Goal: Task Accomplishment & Management: Manage account settings

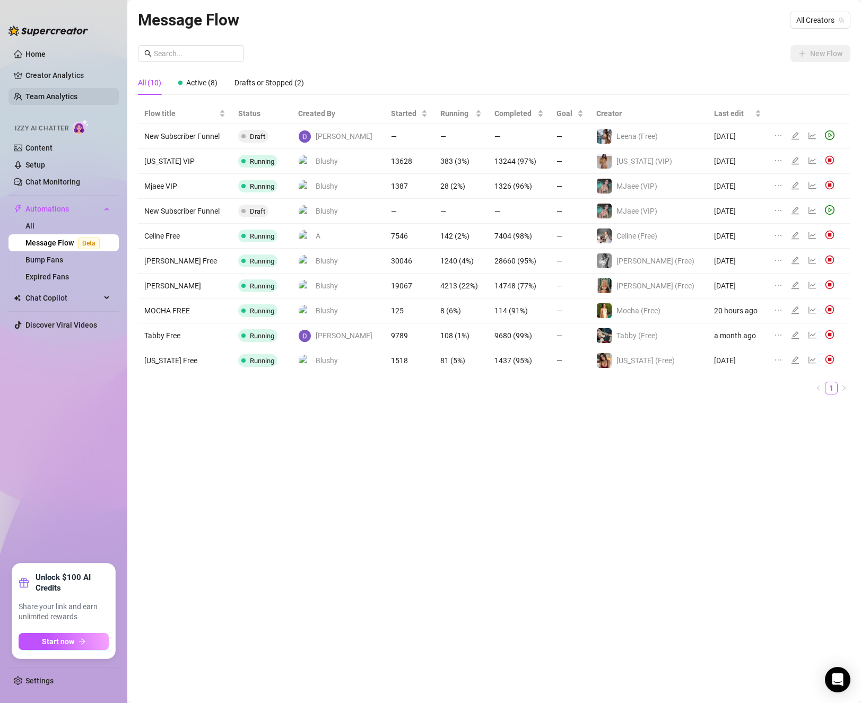
click at [53, 96] on link "Team Analytics" at bounding box center [51, 96] width 52 height 8
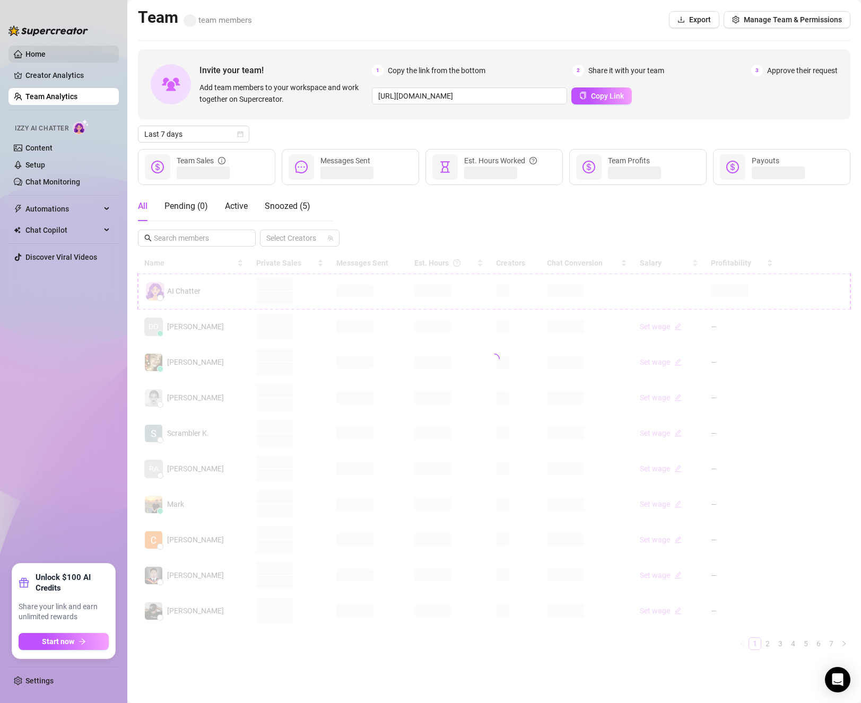
click at [31, 55] on link "Home" at bounding box center [35, 54] width 20 height 8
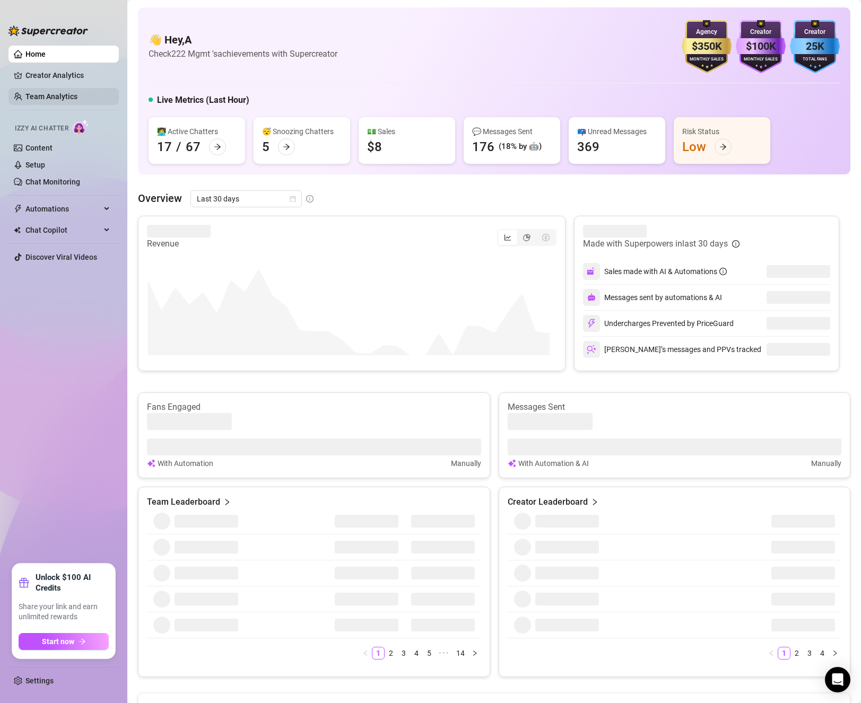
click at [54, 92] on link "Team Analytics" at bounding box center [51, 96] width 52 height 8
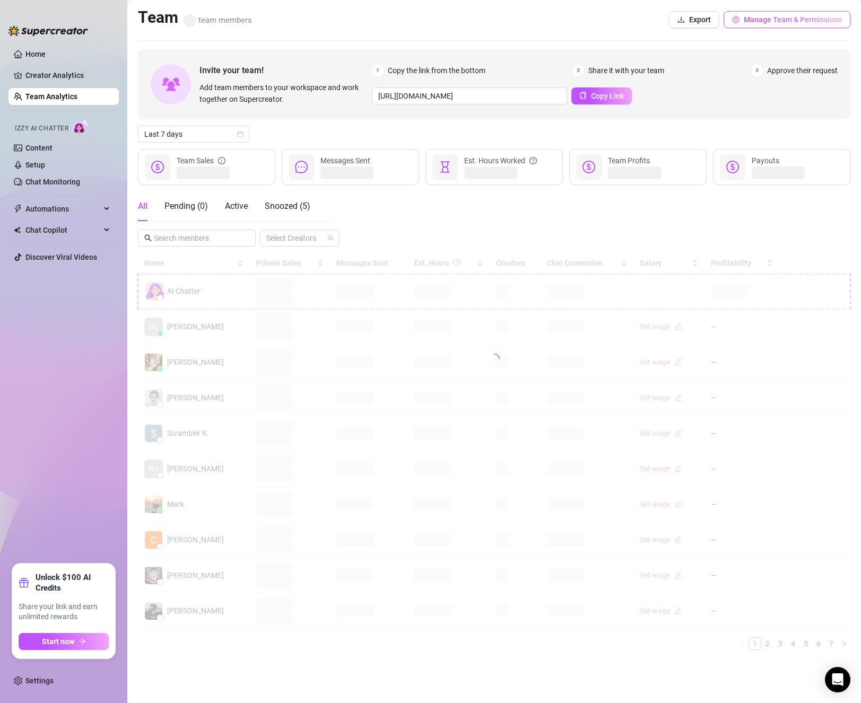
click at [788, 17] on span "Manage Team & Permissions" at bounding box center [793, 19] width 98 height 8
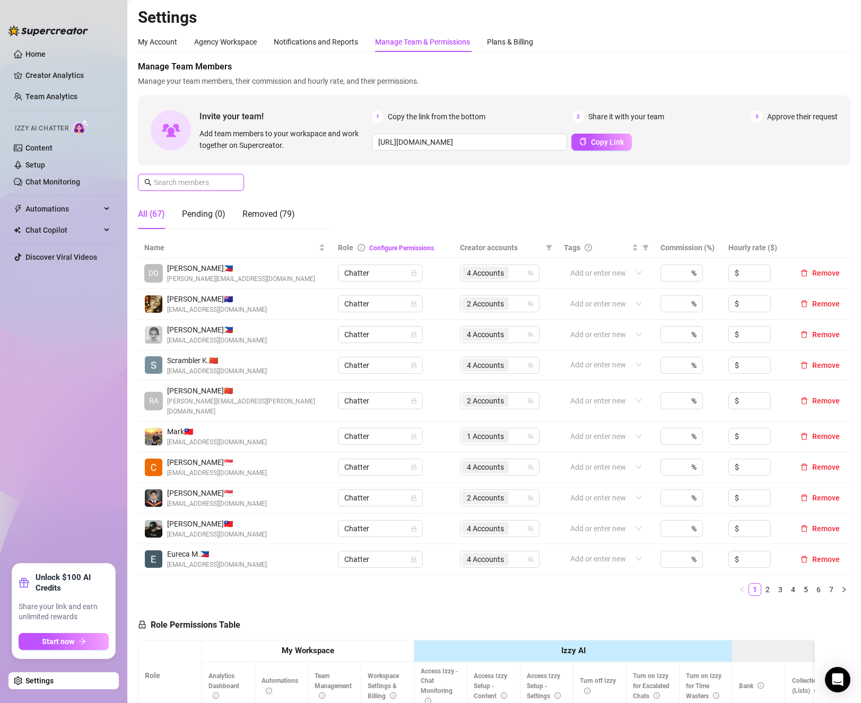
click at [225, 187] on input "text" at bounding box center [191, 183] width 75 height 12
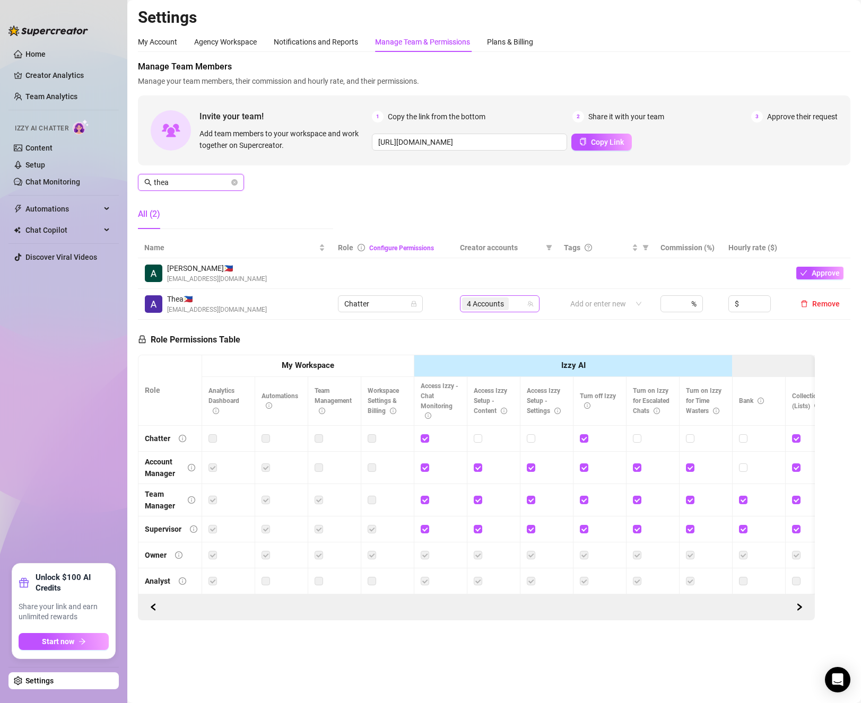
click at [518, 307] on div "4 Accounts" at bounding box center [494, 304] width 64 height 15
type input "thea"
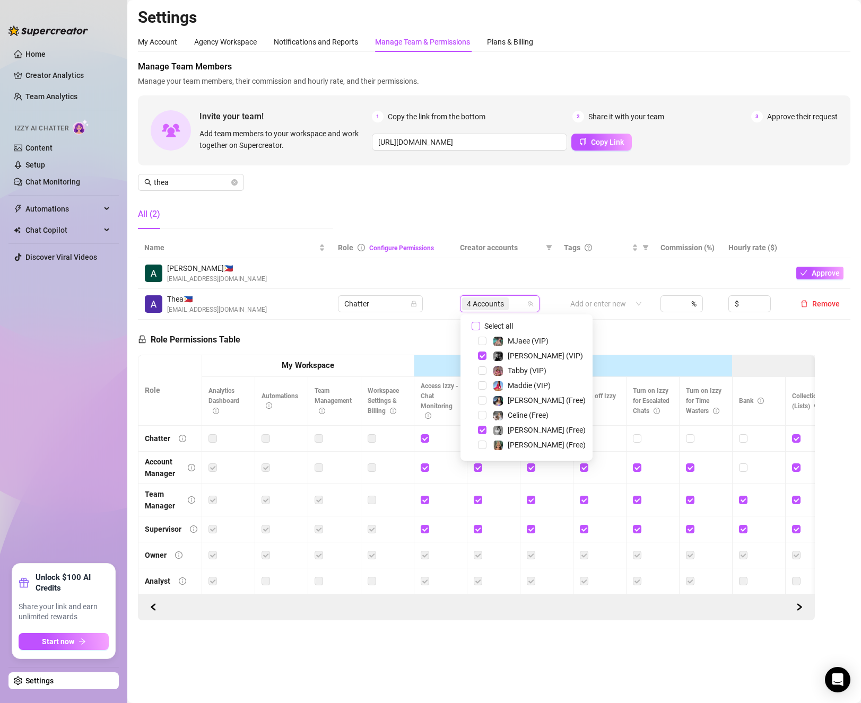
click at [475, 329] on input "Select all" at bounding box center [476, 326] width 8 height 8
checkbox input "false"
click at [482, 428] on span "Select tree node" at bounding box center [482, 432] width 8 height 8
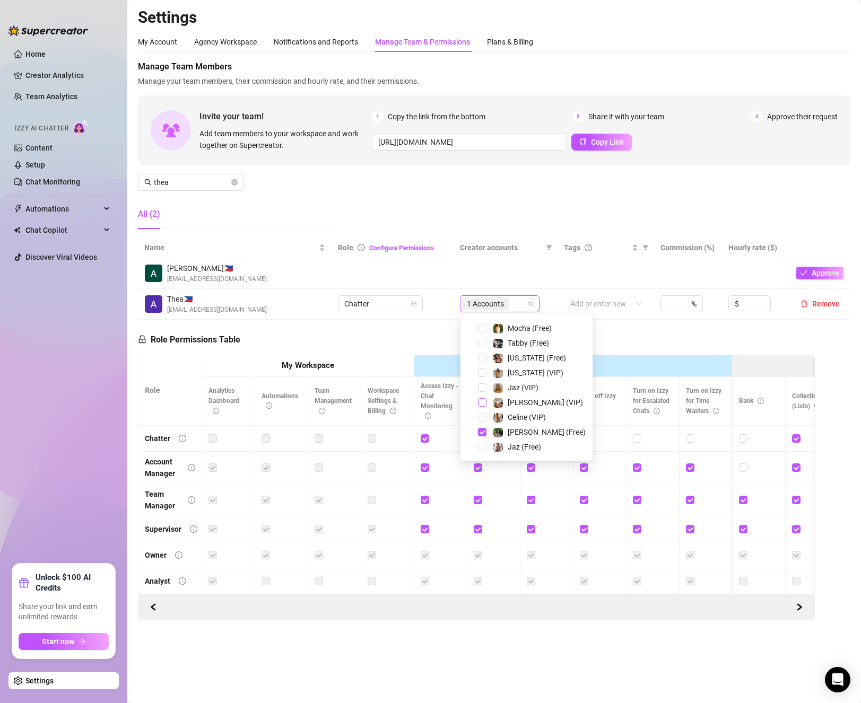
click at [484, 400] on span "Select tree node" at bounding box center [482, 402] width 8 height 8
click at [421, 347] on div "Role Permissions Table Role My Workspace Izzy AI OnlyFans Side Menu OnlyFans Ch…" at bounding box center [476, 470] width 677 height 301
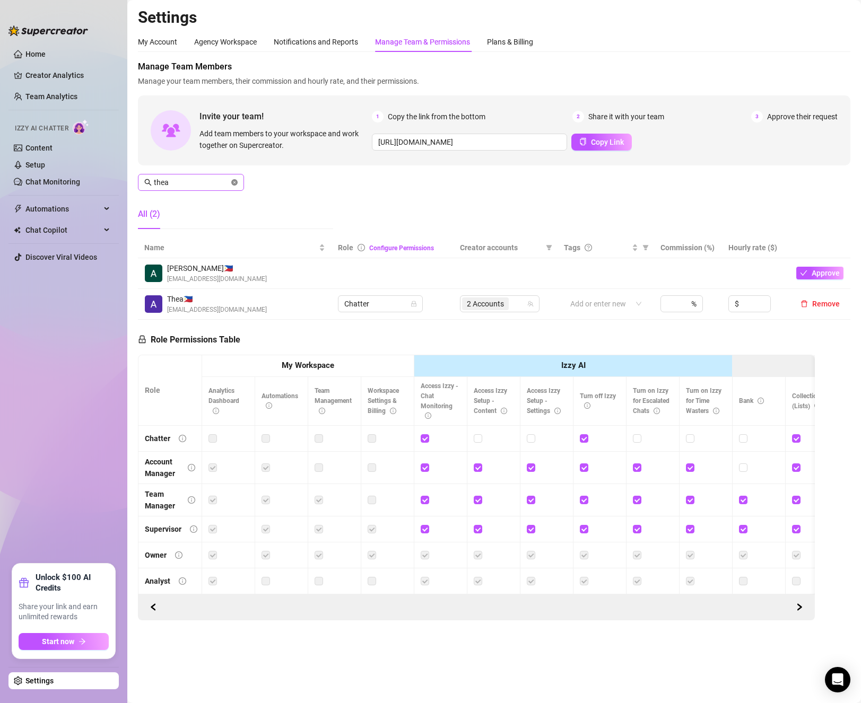
click at [234, 180] on icon "close-circle" at bounding box center [234, 182] width 6 height 6
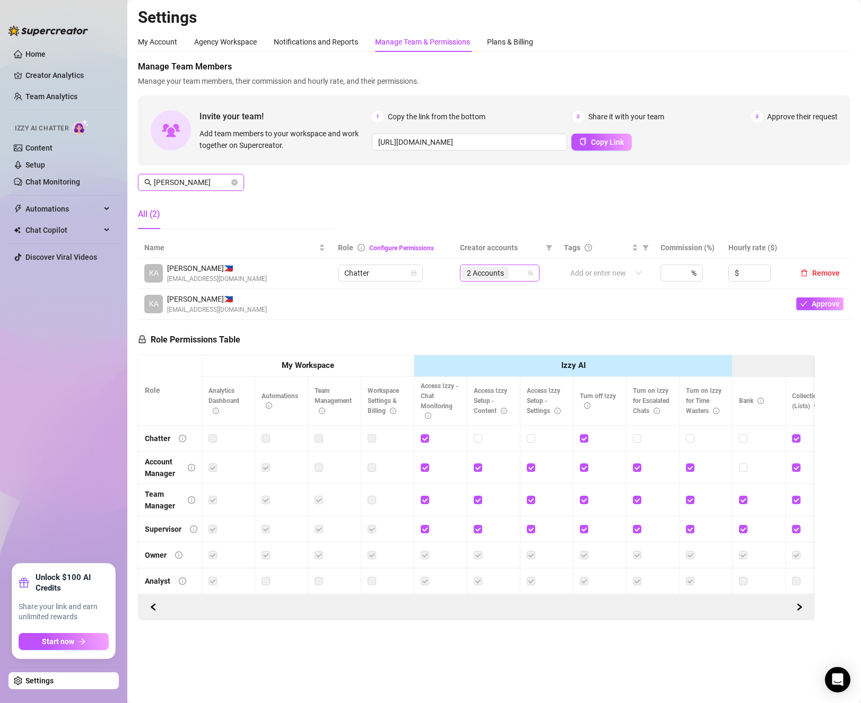
click at [523, 269] on div "2 Accounts" at bounding box center [494, 273] width 64 height 15
type input "[PERSON_NAME]"
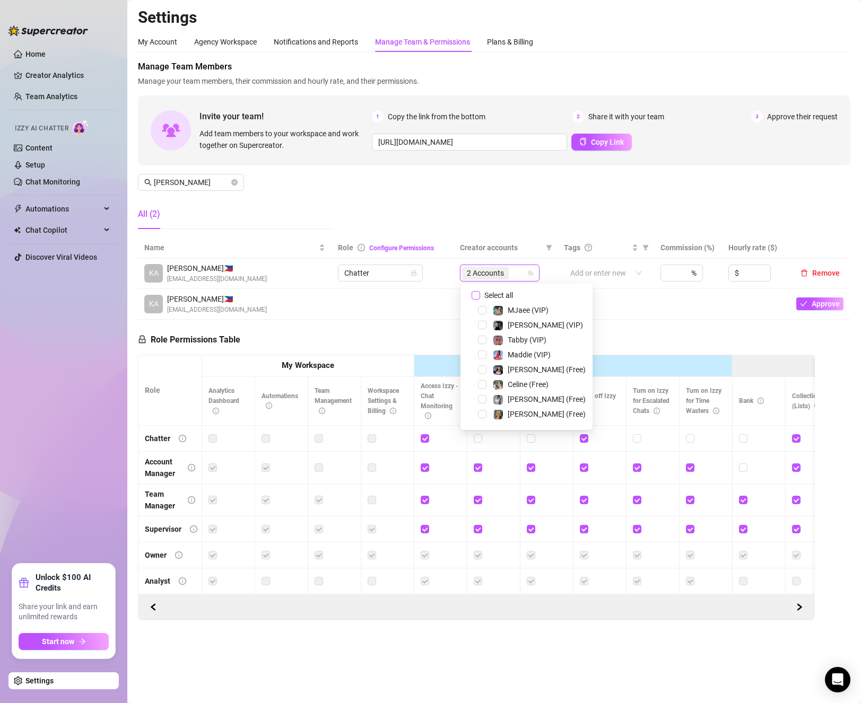
click at [486, 293] on span "Select all" at bounding box center [498, 296] width 37 height 12
click at [480, 293] on input "Select all" at bounding box center [476, 295] width 8 height 8
click at [486, 293] on span "Select all" at bounding box center [498, 296] width 37 height 12
click at [480, 293] on input "Select all" at bounding box center [476, 295] width 8 height 8
checkbox input "false"
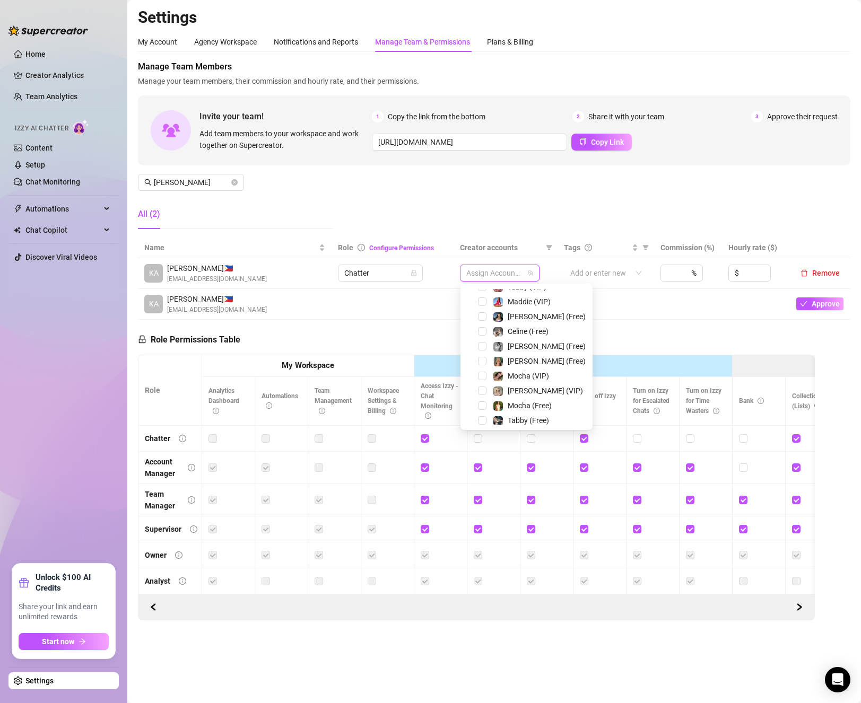
scroll to position [106, 0]
click at [485, 412] on span "Select tree node" at bounding box center [482, 412] width 8 height 8
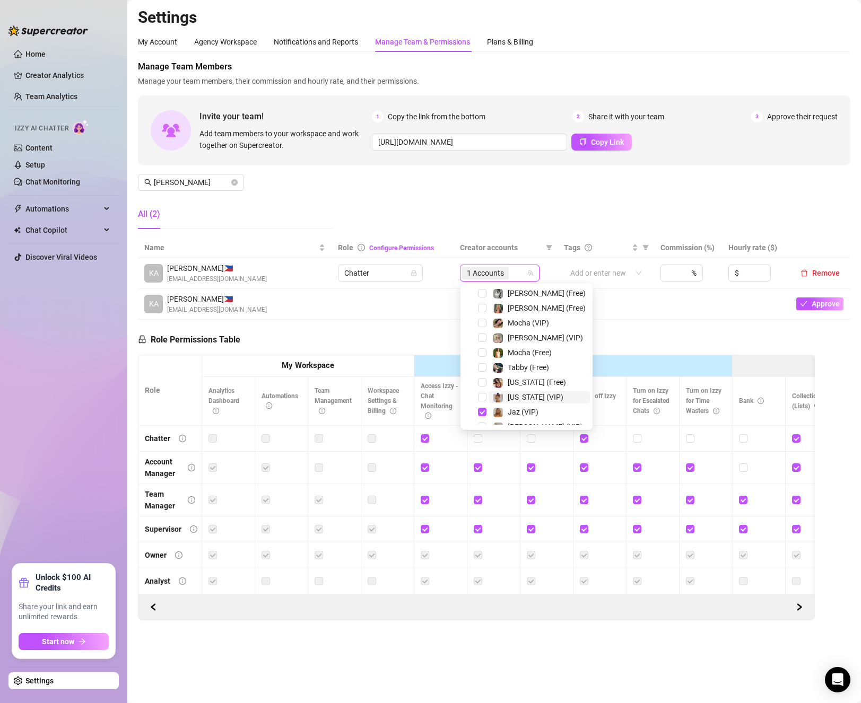
scroll to position [161, 0]
click at [483, 416] on span "Select tree node" at bounding box center [482, 416] width 8 height 8
click at [275, 294] on div "[PERSON_NAME] 🇵🇭 [EMAIL_ADDRESS][DOMAIN_NAME]" at bounding box center [234, 304] width 181 height 22
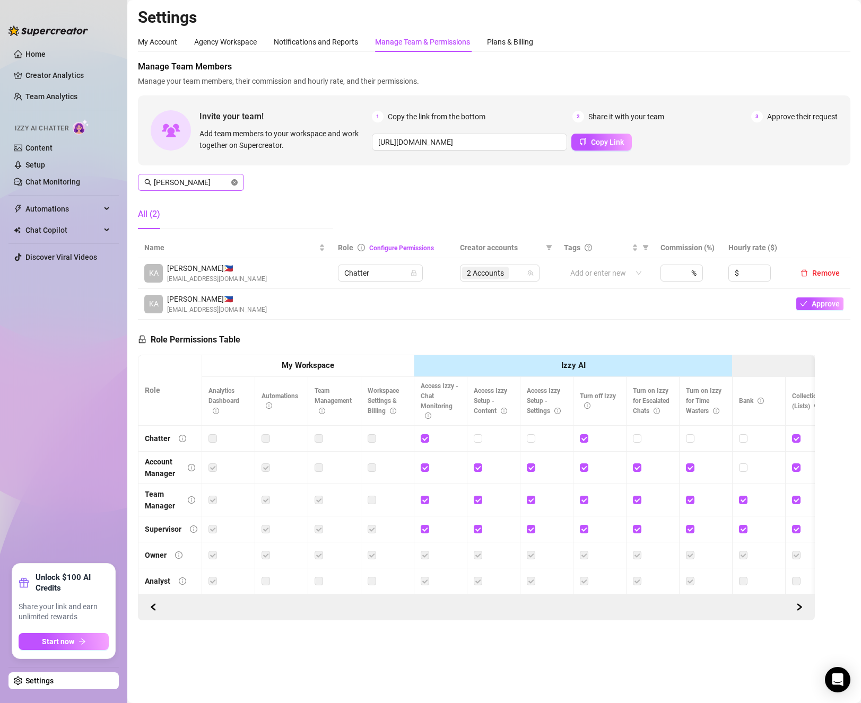
click at [237, 181] on icon "close-circle" at bounding box center [234, 182] width 6 height 6
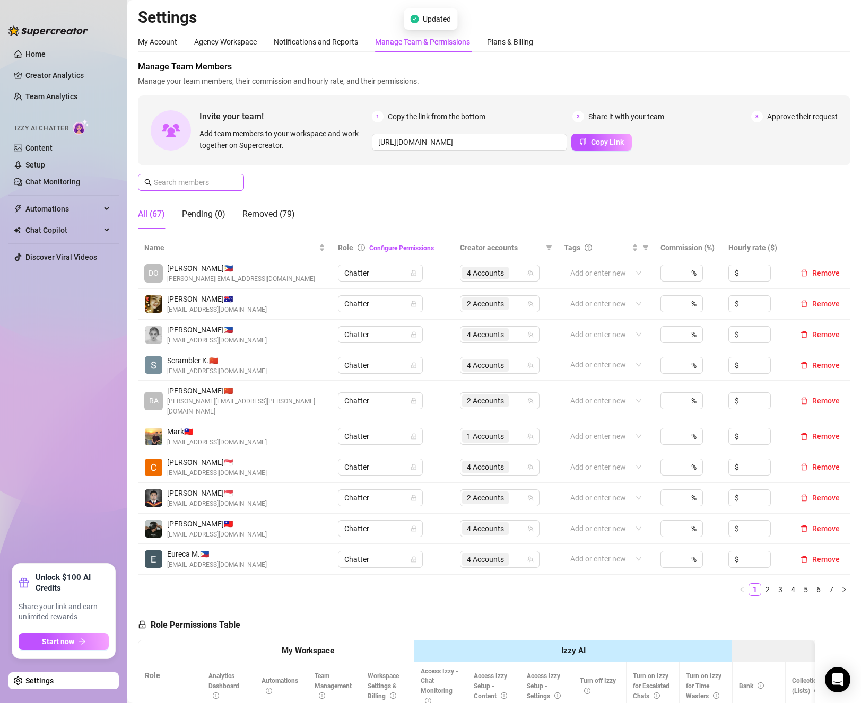
click at [229, 184] on span at bounding box center [191, 182] width 106 height 17
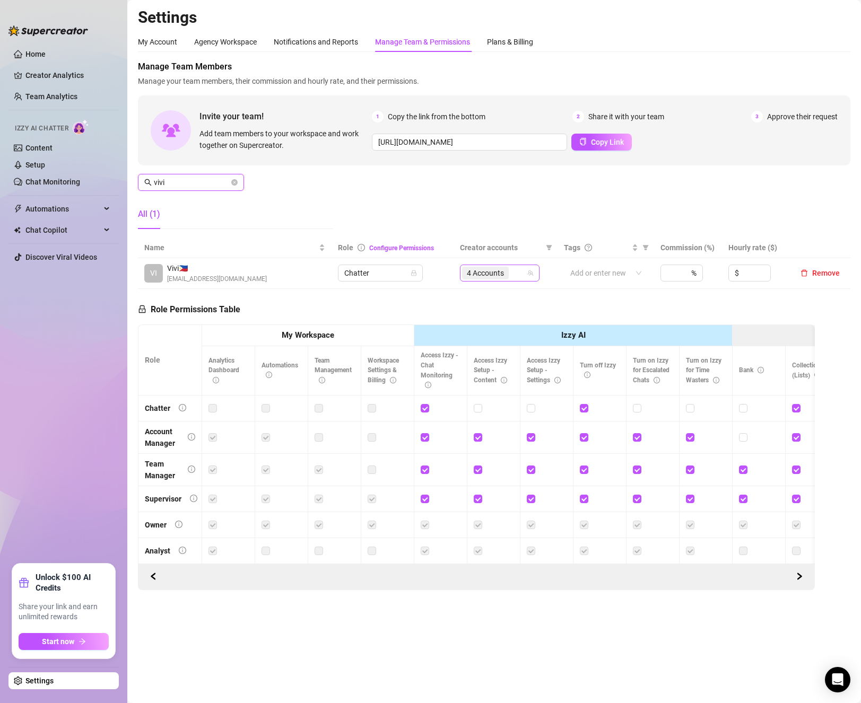
click at [494, 273] on span "4 Accounts" at bounding box center [485, 273] width 37 height 12
type input "vivi"
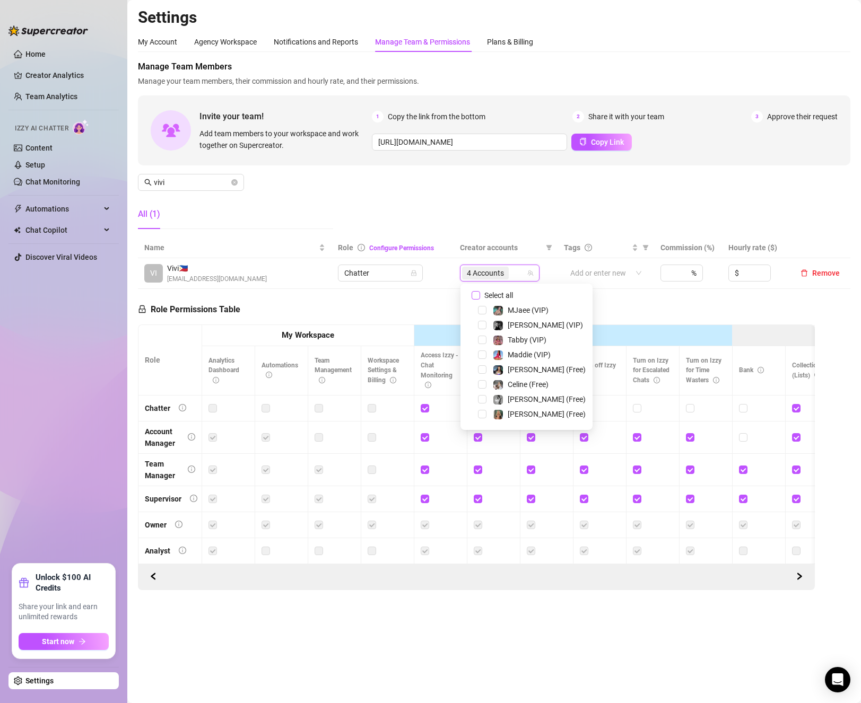
click at [488, 292] on span "Select all" at bounding box center [498, 296] width 37 height 12
click at [480, 292] on input "Select all" at bounding box center [476, 295] width 8 height 8
click at [488, 292] on span "Select all" at bounding box center [498, 296] width 37 height 12
click at [480, 292] on input "Select all" at bounding box center [476, 295] width 8 height 8
checkbox input "false"
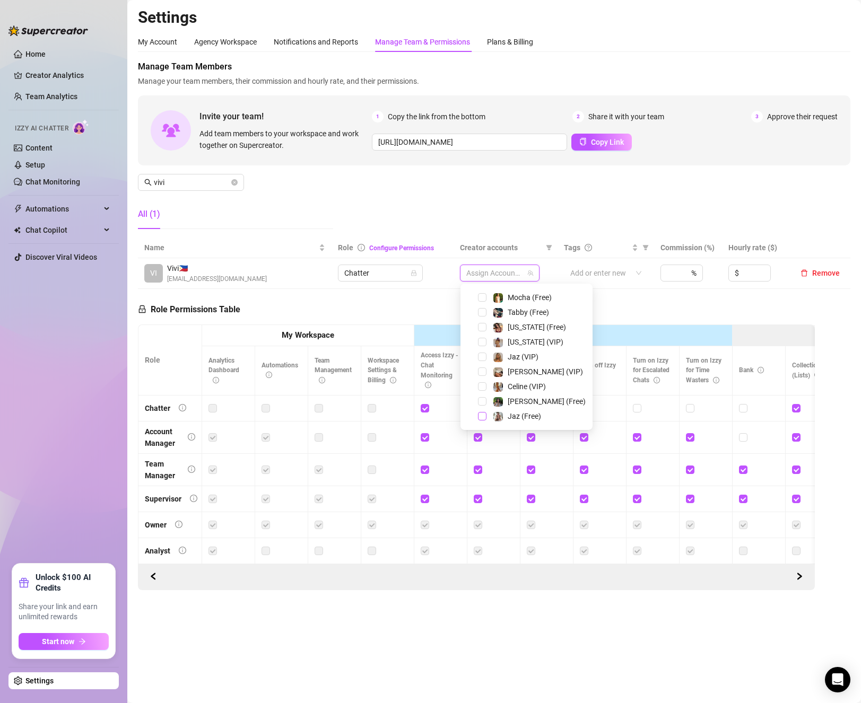
click at [483, 419] on span "Select tree node" at bounding box center [482, 416] width 8 height 8
click at [487, 352] on div "Jaz (VIP)" at bounding box center [526, 357] width 127 height 13
click at [484, 355] on span "Select tree node" at bounding box center [482, 357] width 8 height 8
click at [485, 343] on span "Select tree node" at bounding box center [482, 342] width 8 height 8
click at [485, 328] on span "Select tree node" at bounding box center [482, 327] width 8 height 8
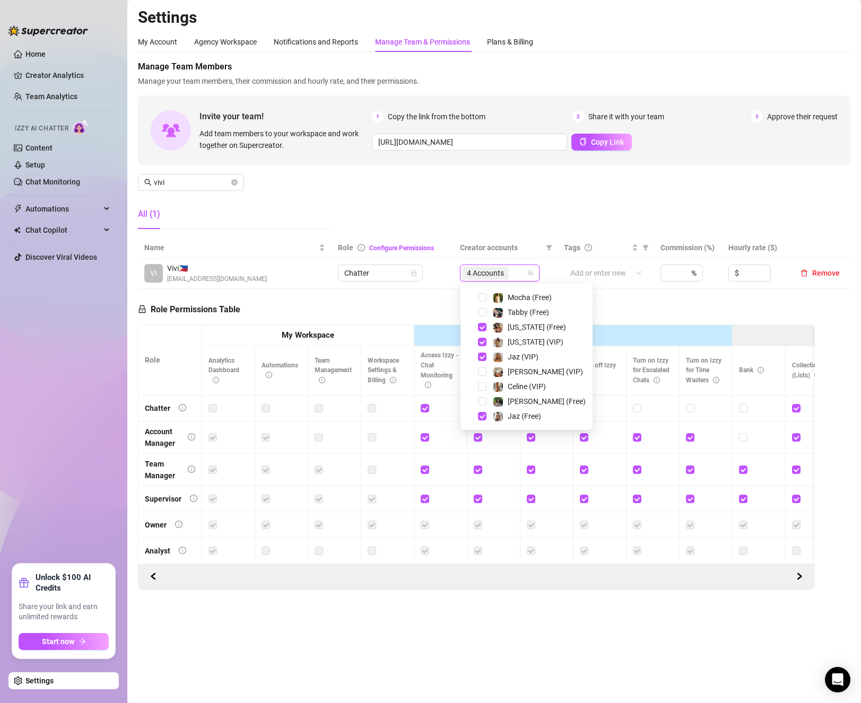
click at [653, 300] on div "Role Permissions Table Role My Workspace Izzy AI OnlyFans Side Menu OnlyFans Ch…" at bounding box center [476, 439] width 677 height 301
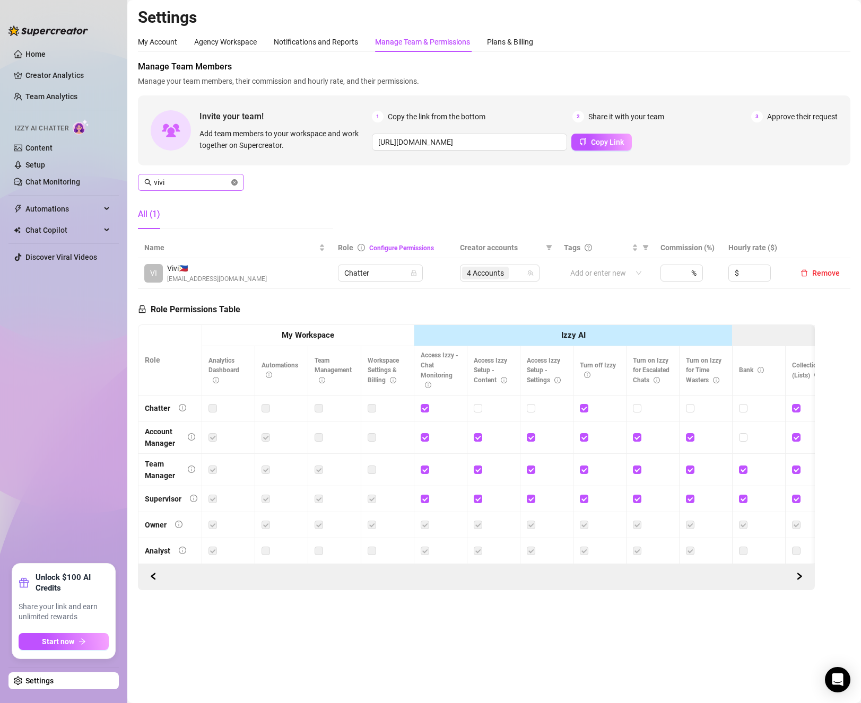
click at [237, 180] on icon "close-circle" at bounding box center [234, 182] width 6 height 6
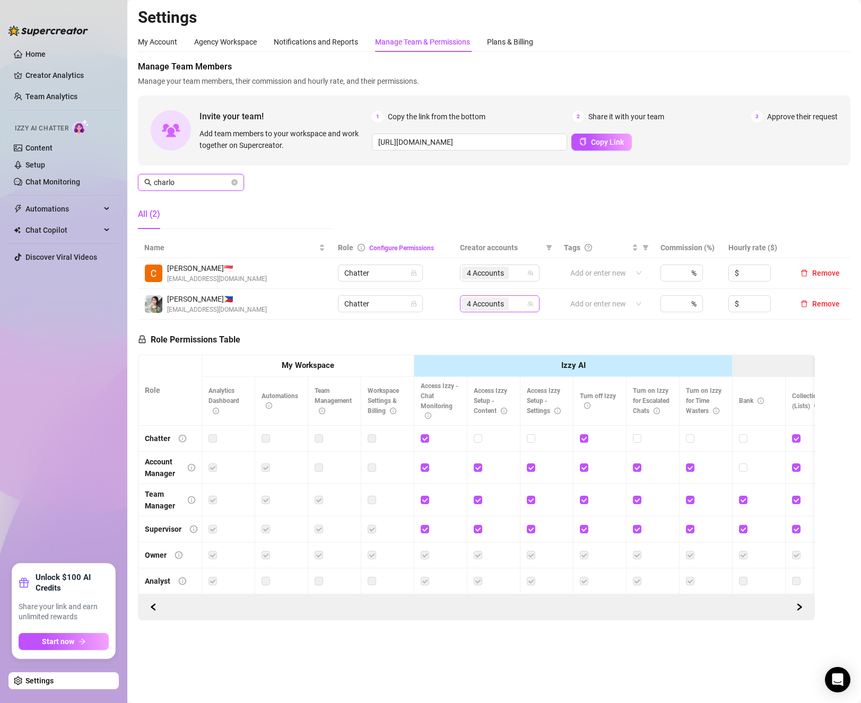
click at [495, 302] on span "4 Accounts" at bounding box center [485, 304] width 37 height 12
type input "charlo"
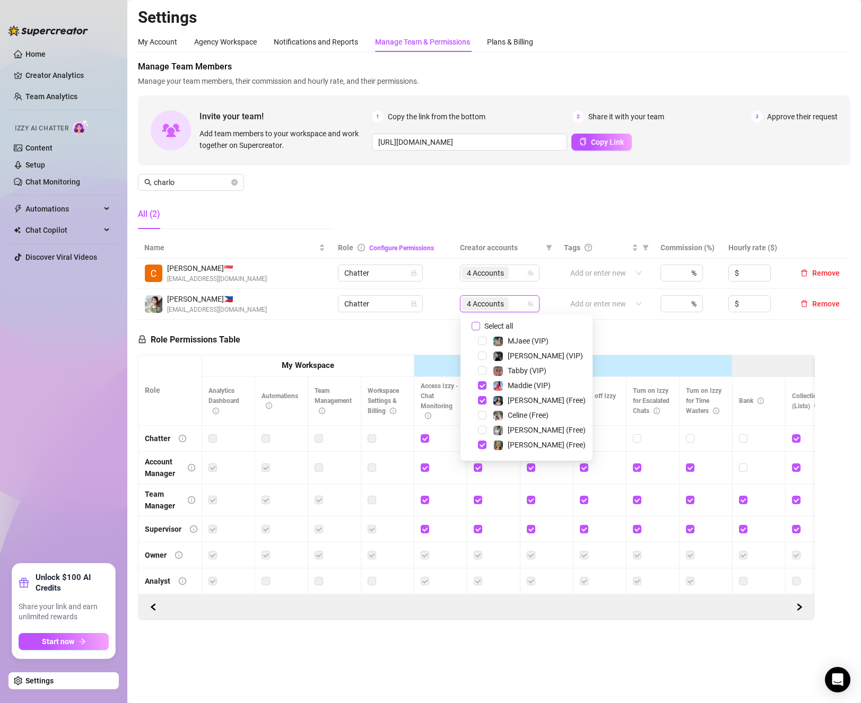
click at [475, 328] on input "Select all" at bounding box center [476, 326] width 8 height 8
checkbox input "false"
drag, startPoint x: 485, startPoint y: 385, endPoint x: 482, endPoint y: 407, distance: 22.5
click at [484, 385] on span "Select tree node" at bounding box center [482, 385] width 8 height 8
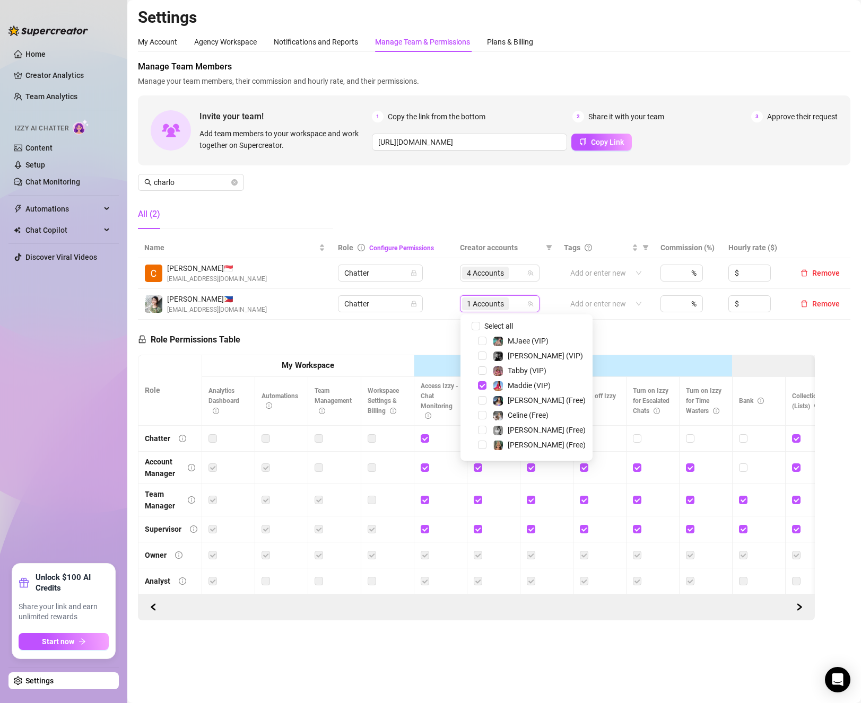
click at [482, 407] on div "[PERSON_NAME] (Free)" at bounding box center [526, 400] width 127 height 13
click at [482, 400] on span "Select tree node" at bounding box center [482, 400] width 8 height 8
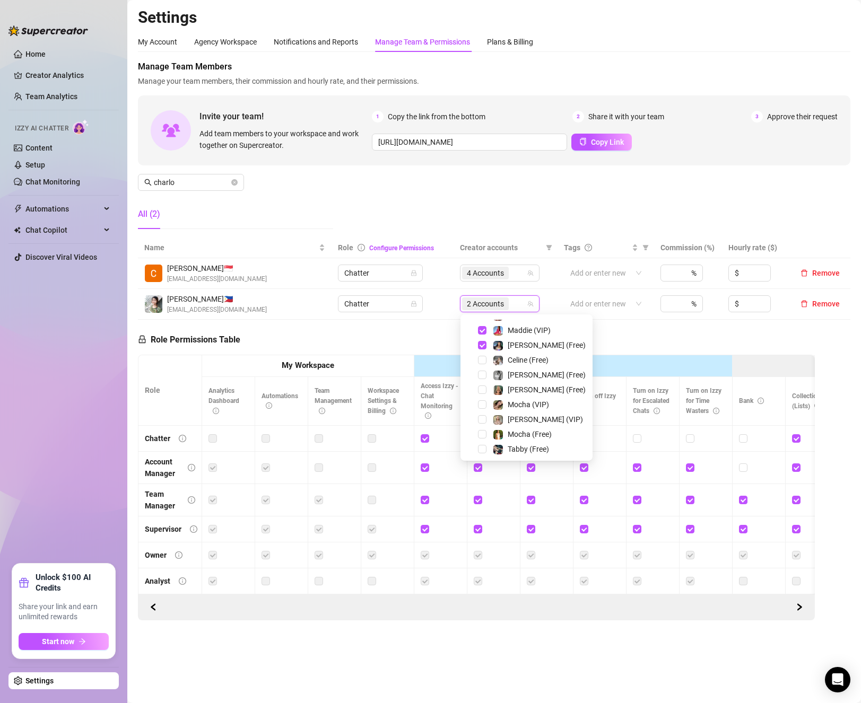
scroll to position [108, 0]
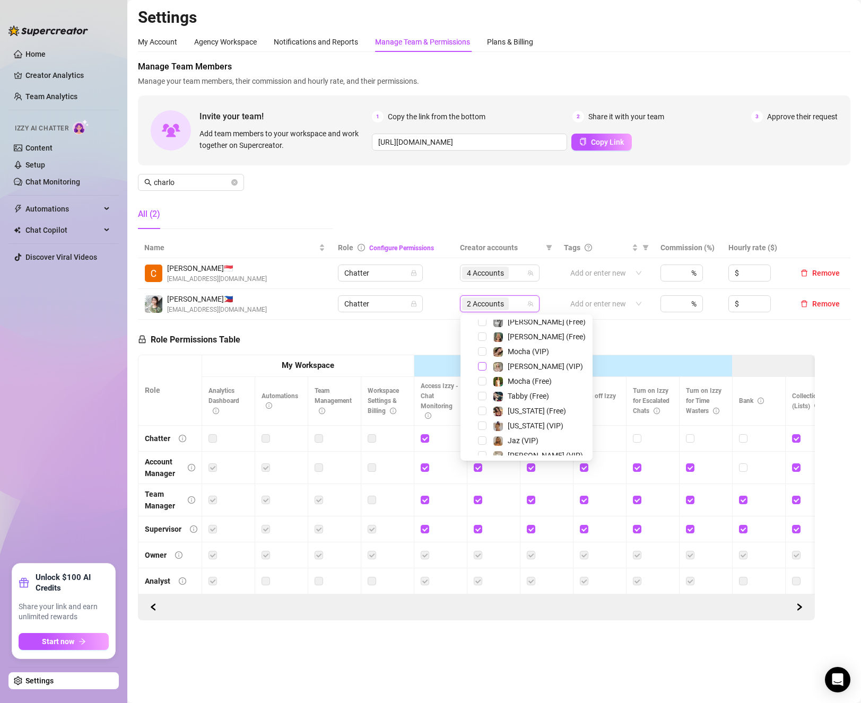
click at [483, 366] on span "Select tree node" at bounding box center [482, 366] width 8 height 8
click at [474, 328] on div "[PERSON_NAME] (Free)" at bounding box center [526, 322] width 127 height 13
click at [482, 339] on span "Select tree node" at bounding box center [482, 337] width 8 height 8
click at [374, 362] on th "My Workspace" at bounding box center [308, 366] width 212 height 22
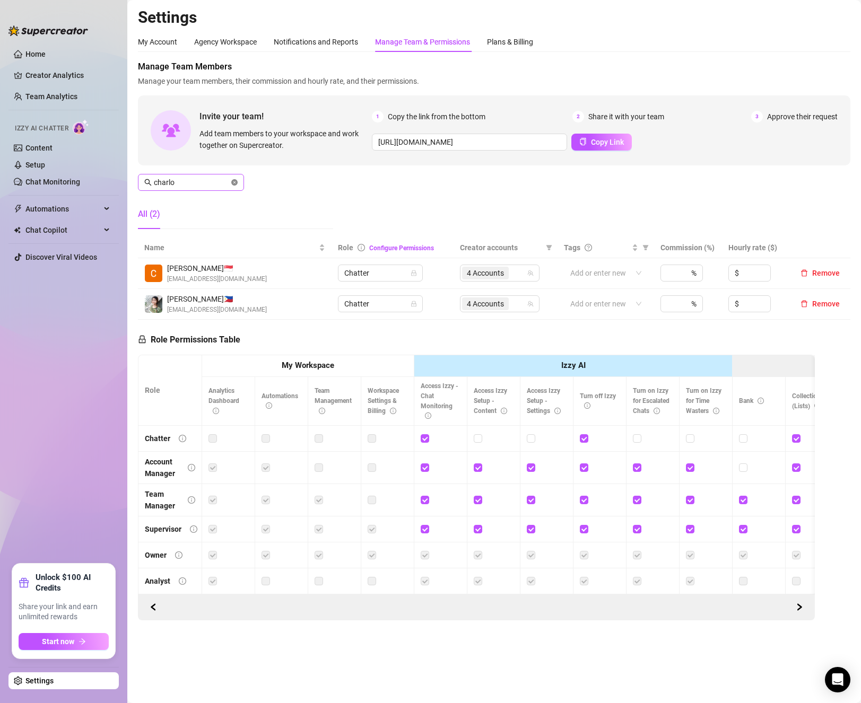
click at [236, 185] on icon "close-circle" at bounding box center [234, 182] width 6 height 6
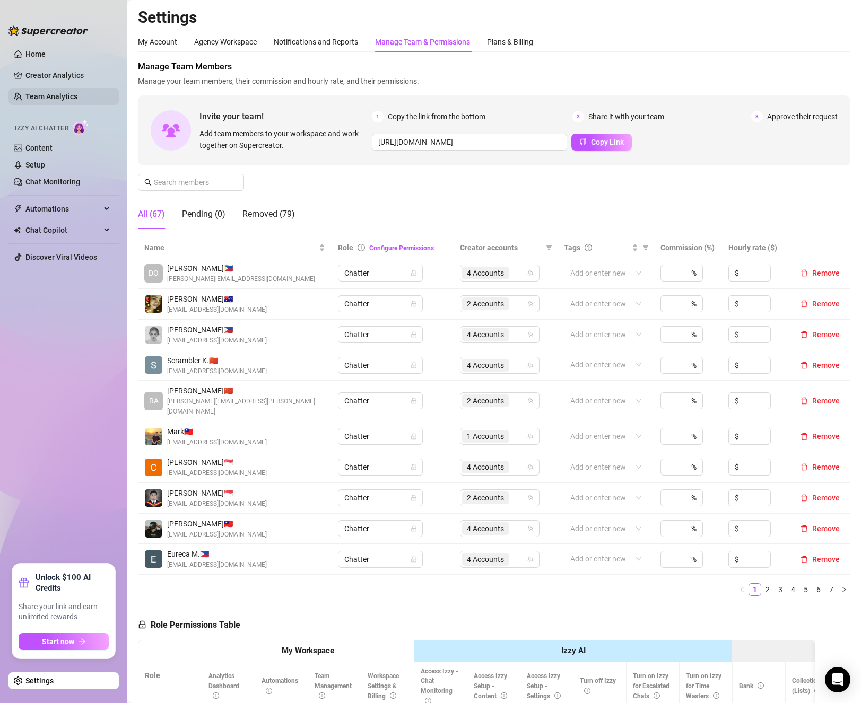
click at [55, 92] on link "Team Analytics" at bounding box center [51, 96] width 52 height 8
click at [228, 176] on span at bounding box center [191, 182] width 106 height 17
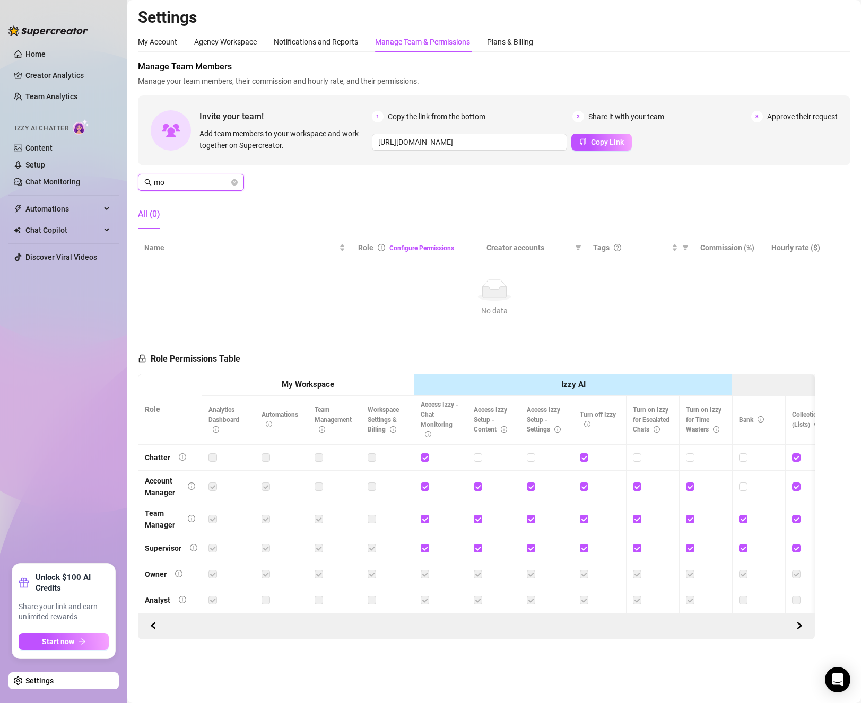
type input "m"
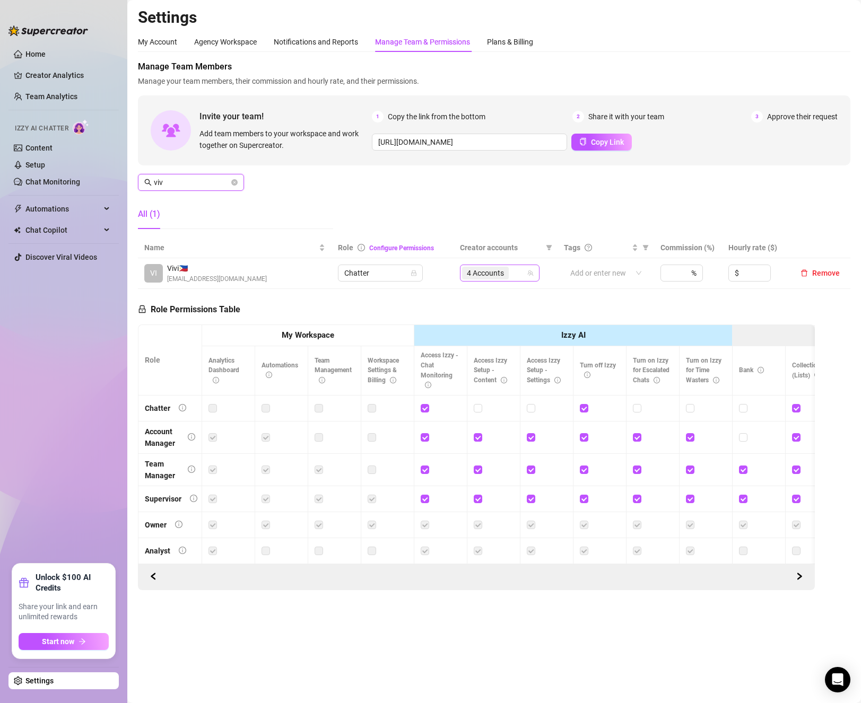
type input "viv"
click at [513, 267] on input "search" at bounding box center [512, 273] width 2 height 13
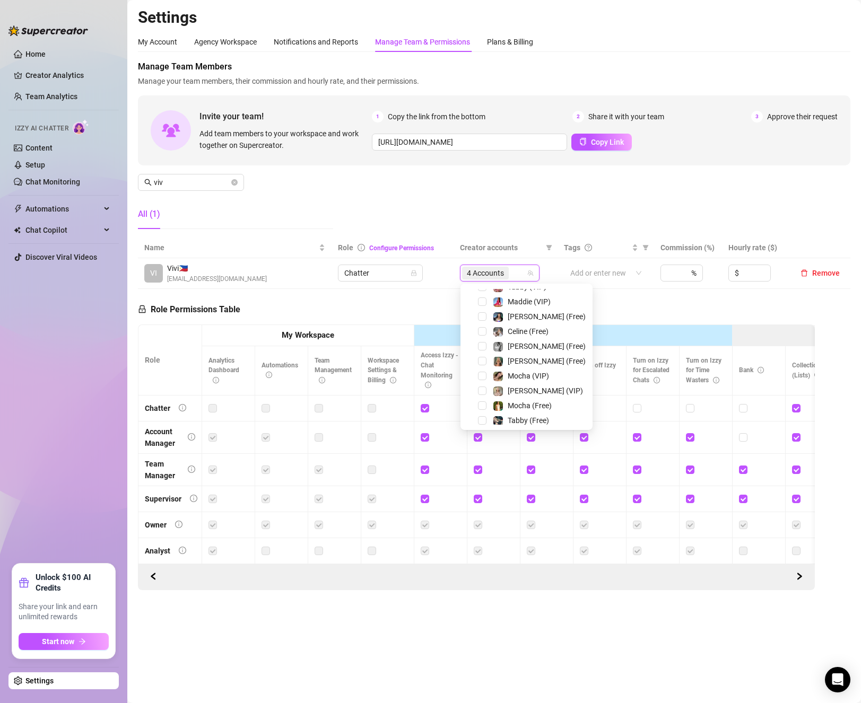
scroll to position [106, 0]
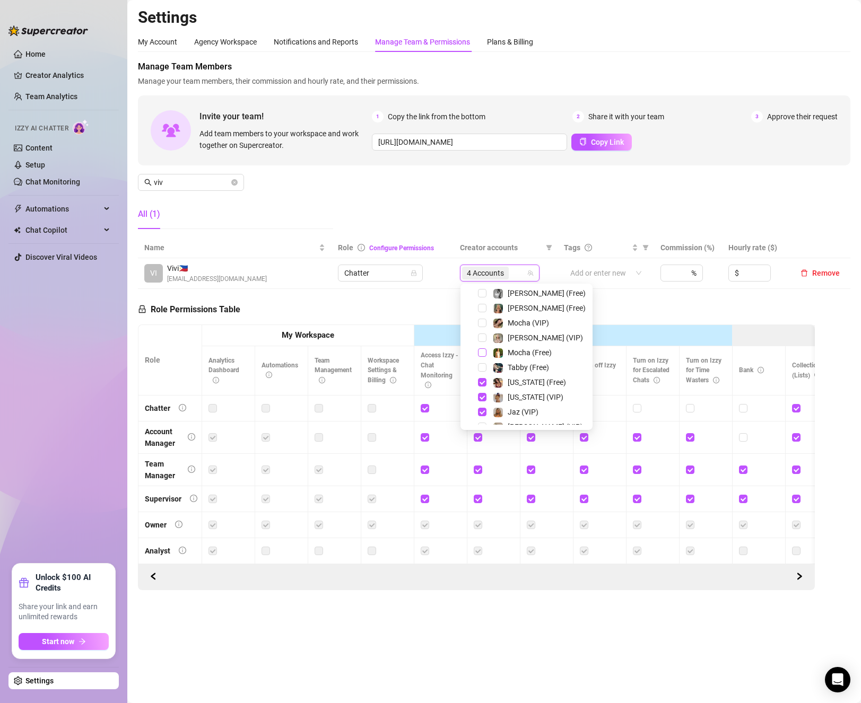
click at [480, 351] on span "Select tree node" at bounding box center [482, 352] width 8 height 8
click at [478, 322] on span "Select tree node" at bounding box center [482, 323] width 8 height 8
click at [481, 382] on span "Select tree node" at bounding box center [482, 382] width 8 height 8
click at [481, 401] on span "Select tree node" at bounding box center [482, 397] width 8 height 8
click at [481, 414] on span "Select tree node" at bounding box center [482, 412] width 8 height 8
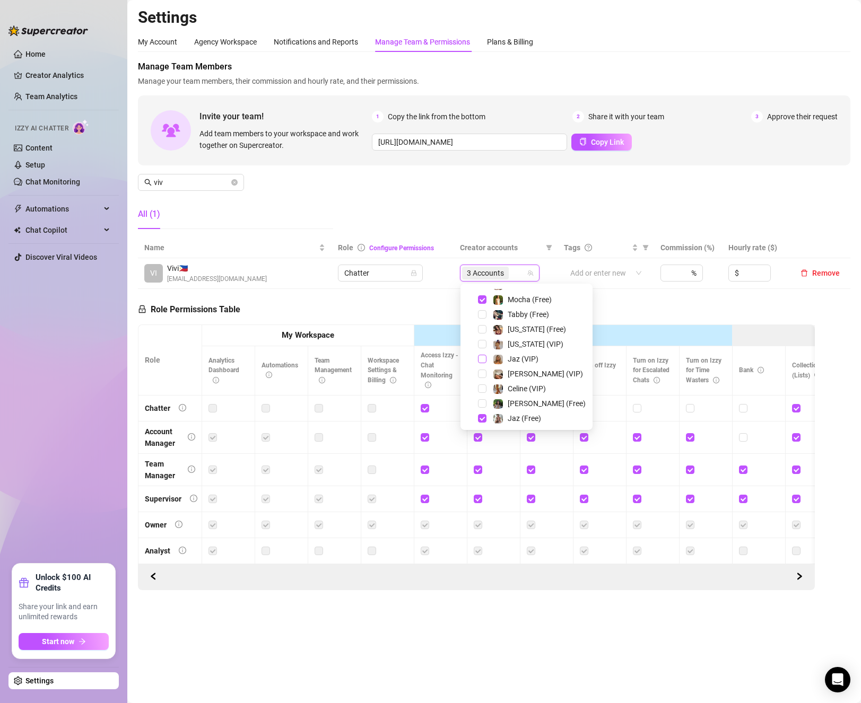
scroll to position [161, 0]
click at [482, 418] on span "Select tree node" at bounding box center [482, 416] width 8 height 8
click at [382, 293] on div "Role Permissions Table Role My Workspace Izzy AI OnlyFans Side Menu OnlyFans Ch…" at bounding box center [476, 439] width 677 height 301
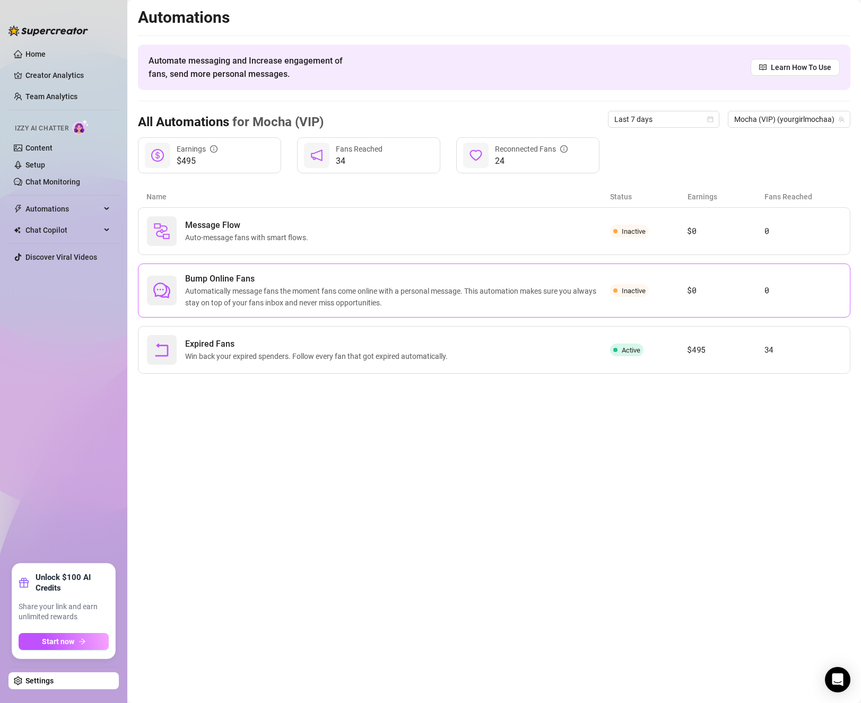
click at [205, 286] on span "Automatically message fans the moment fans come online with a personal message.…" at bounding box center [397, 296] width 425 height 23
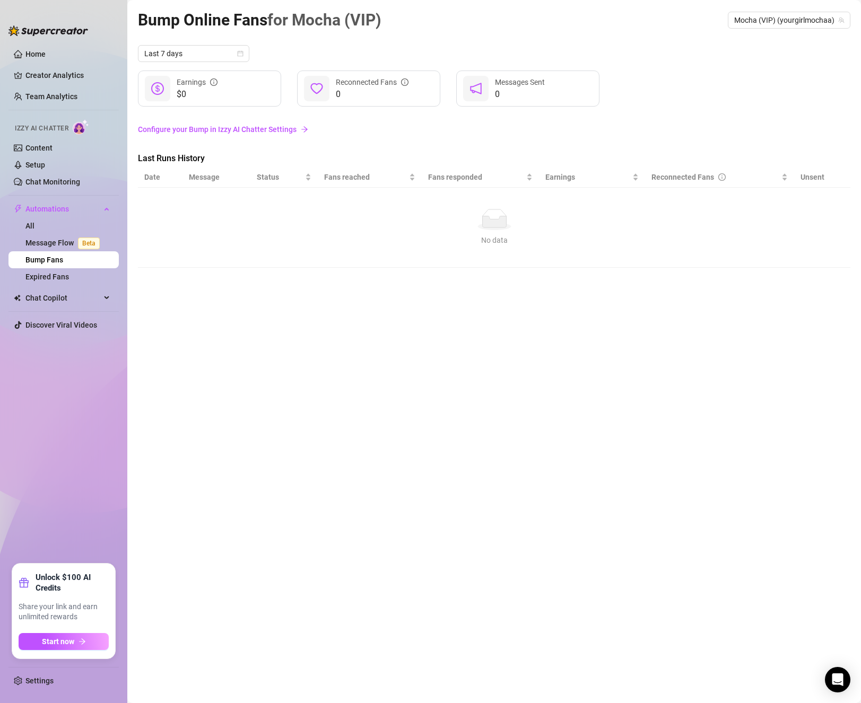
click at [187, 128] on link "Configure your Bump in Izzy AI Chatter Settings" at bounding box center [494, 130] width 712 height 12
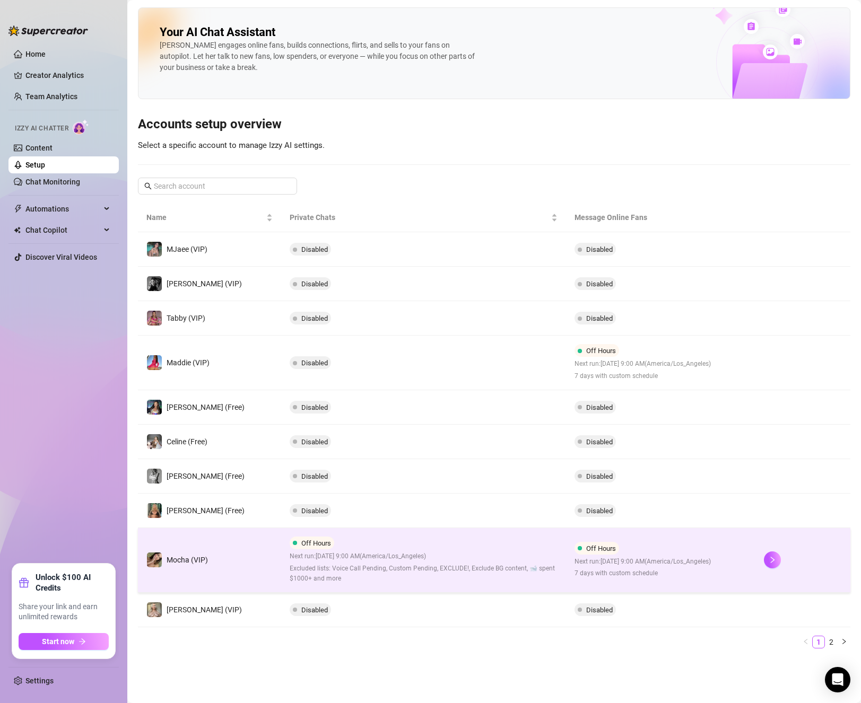
click at [566, 556] on td "Off Hours Next run: [DATE] 9:00 AM ( [GEOGRAPHIC_DATA]/Los_Angeles ) 7 days wit…" at bounding box center [661, 560] width 190 height 65
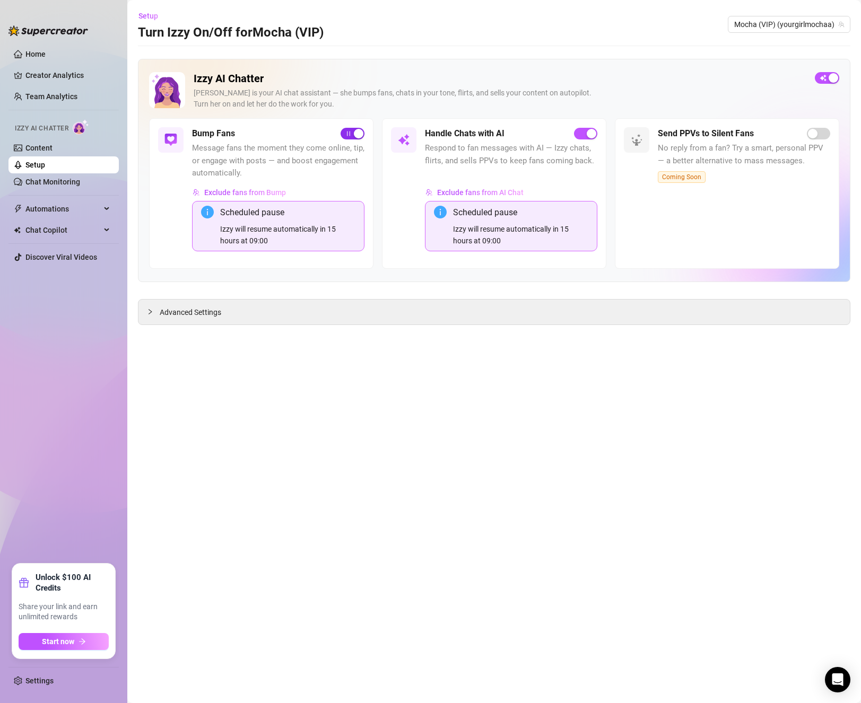
click at [351, 134] on span "button" at bounding box center [353, 134] width 24 height 12
click at [580, 136] on span "button" at bounding box center [585, 134] width 23 height 12
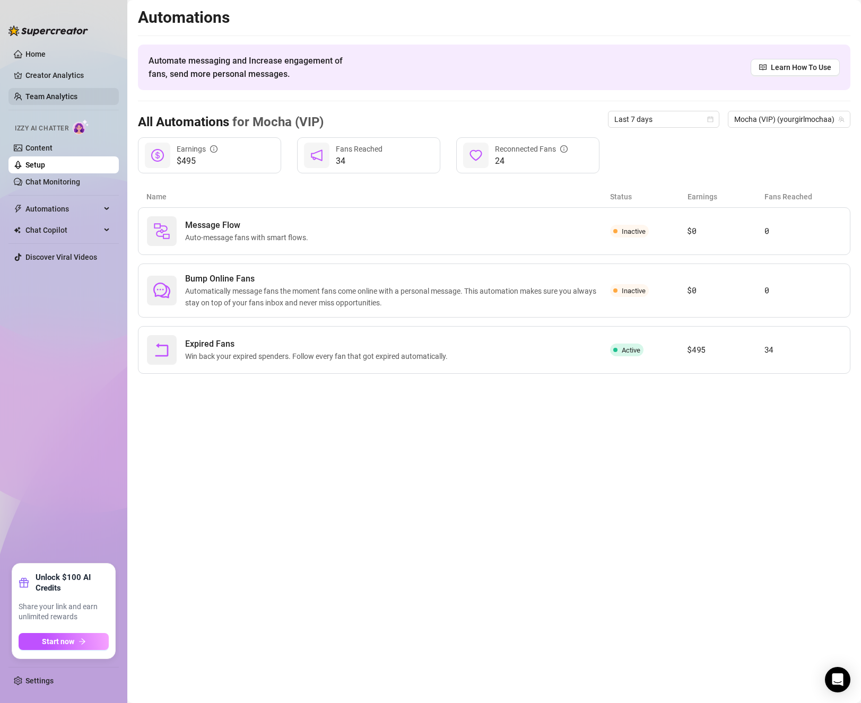
click at [33, 92] on link "Team Analytics" at bounding box center [51, 96] width 52 height 8
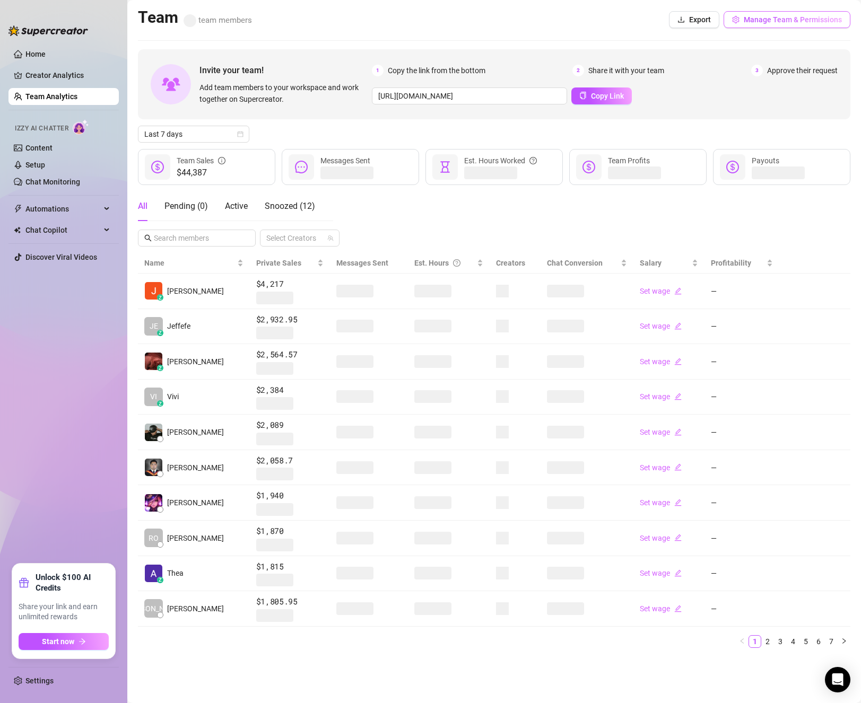
click at [743, 23] on button "Manage Team & Permissions" at bounding box center [787, 19] width 127 height 17
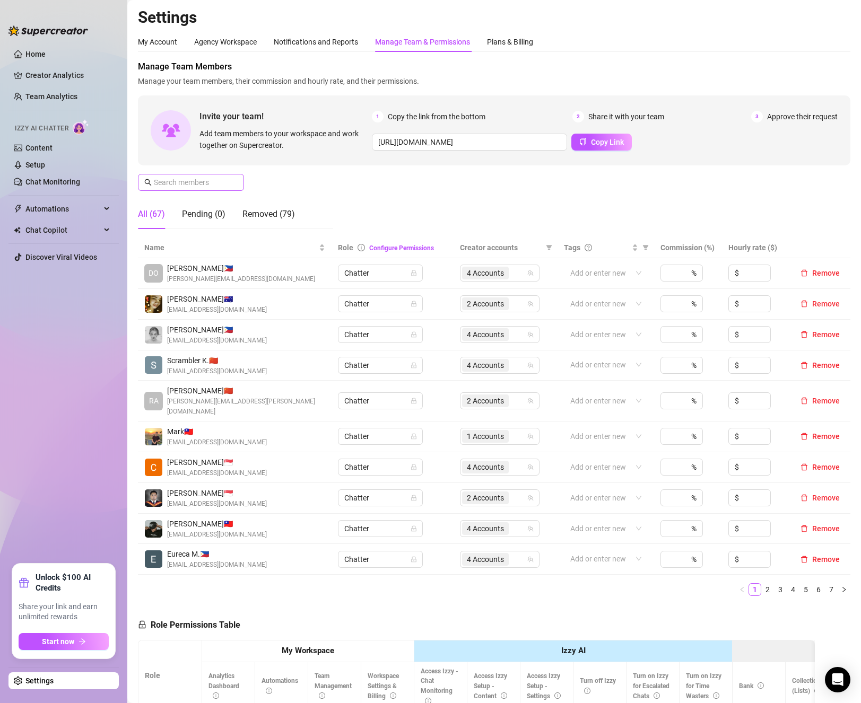
click at [233, 178] on span at bounding box center [234, 183] width 6 height 12
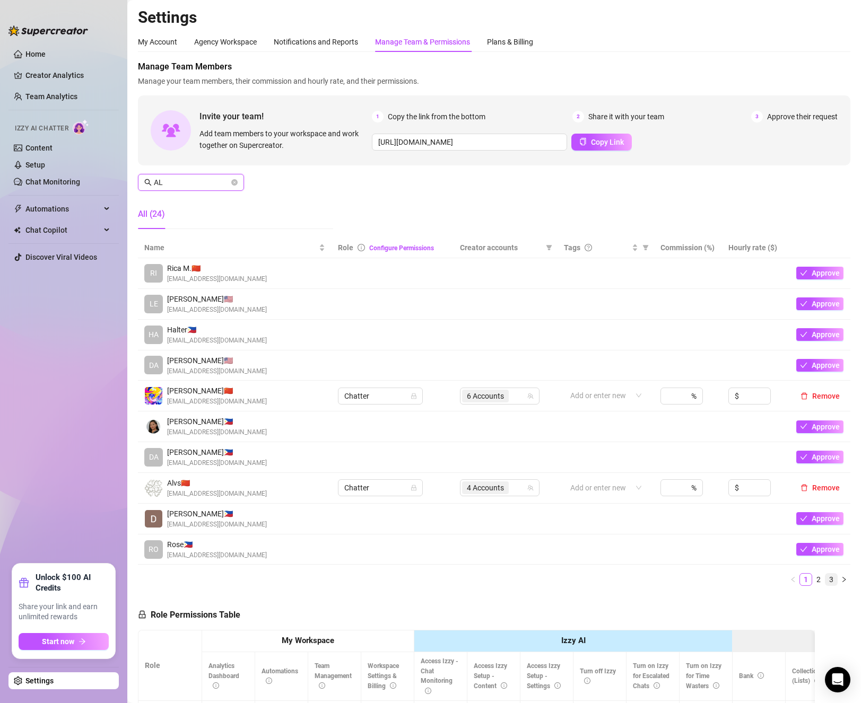
type input "AL"
click at [825, 586] on link "3" at bounding box center [831, 580] width 12 height 12
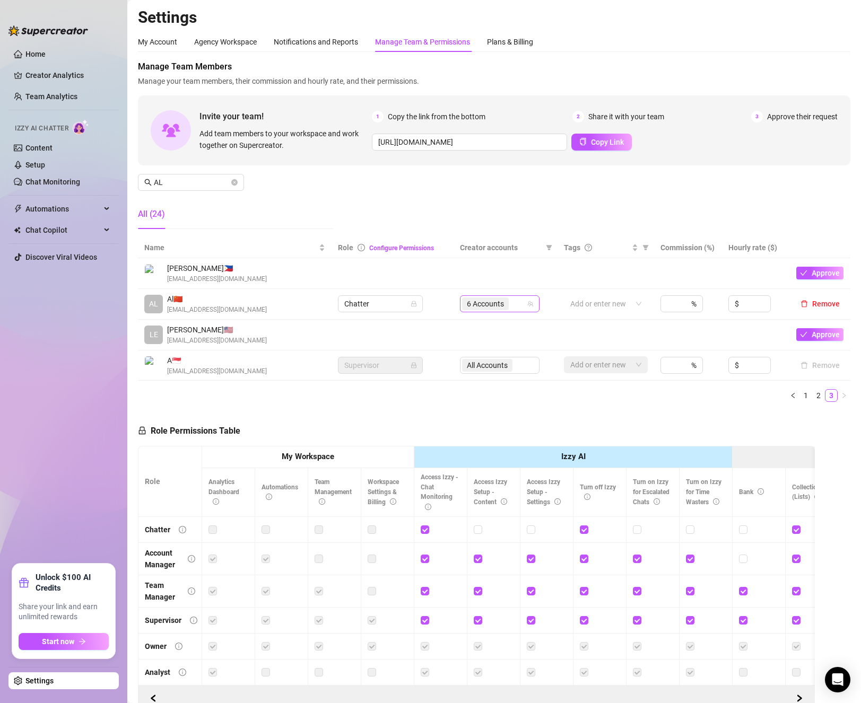
click at [530, 312] on div "6 Accounts" at bounding box center [500, 303] width 80 height 17
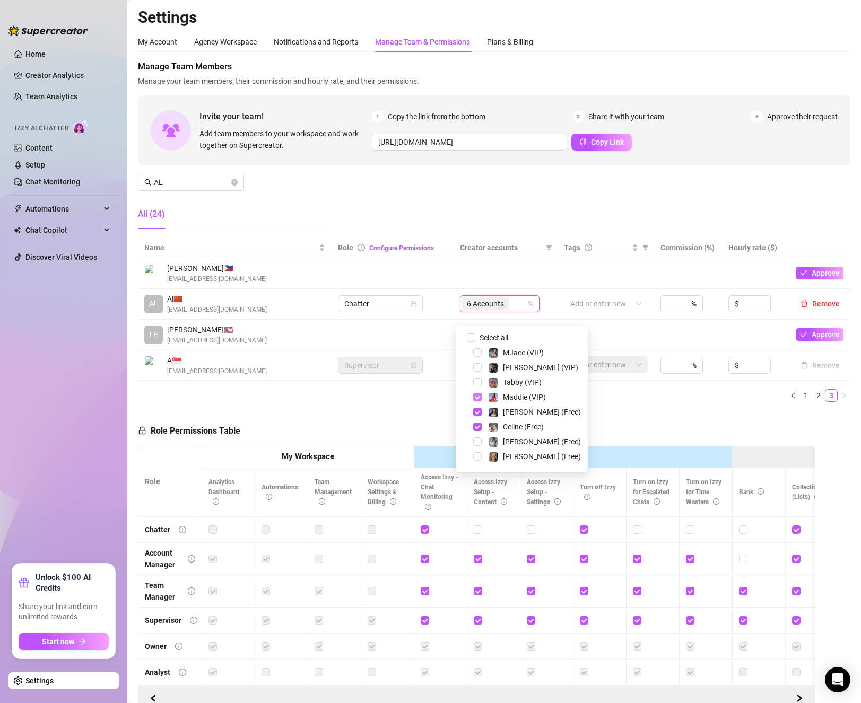
click at [477, 398] on span "Select tree node" at bounding box center [477, 397] width 8 height 8
click at [474, 411] on span "Select tree node" at bounding box center [477, 412] width 8 height 8
click at [474, 458] on span "Select tree node" at bounding box center [477, 459] width 8 height 8
click at [476, 397] on span "Select tree node" at bounding box center [477, 399] width 8 height 8
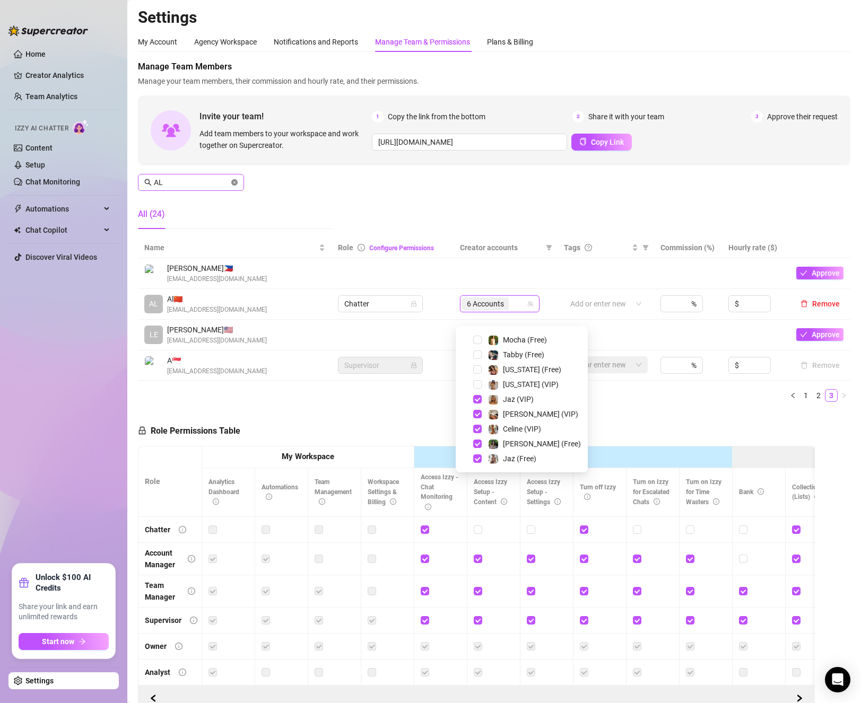
click at [232, 187] on span at bounding box center [234, 183] width 6 height 12
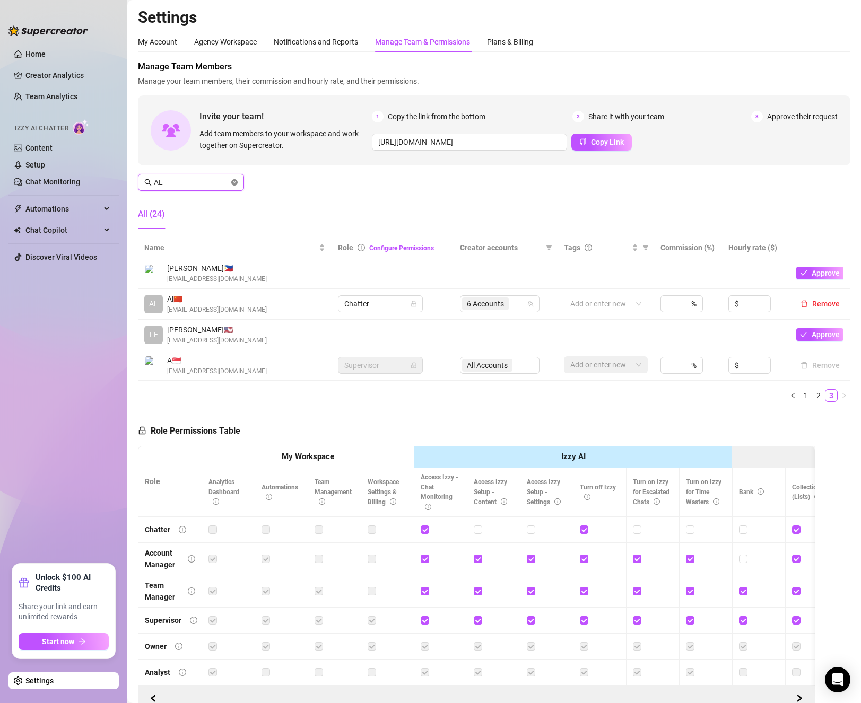
click at [233, 182] on icon "close-circle" at bounding box center [234, 182] width 6 height 6
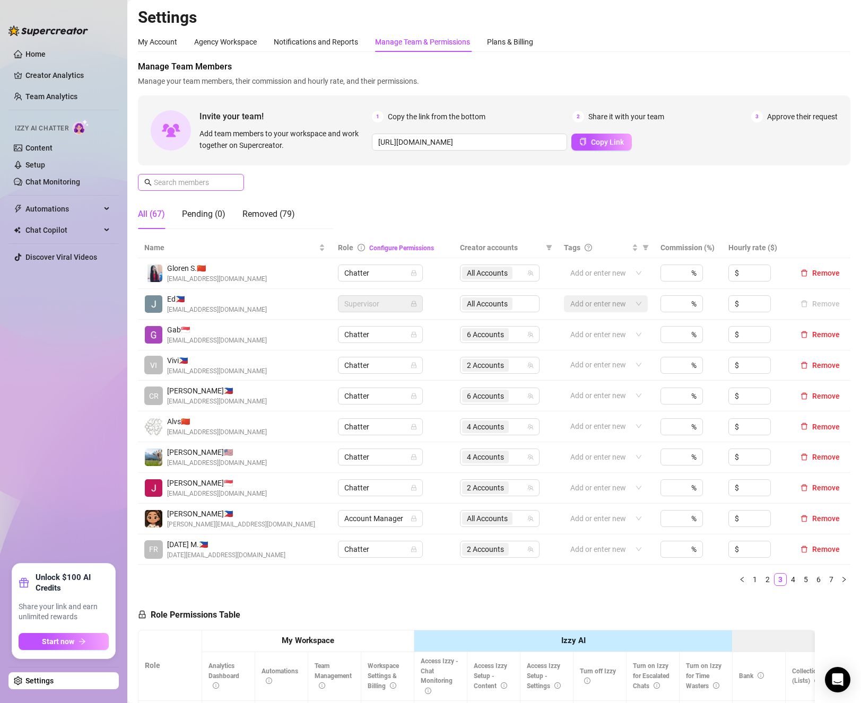
click at [238, 186] on span at bounding box center [191, 182] width 106 height 17
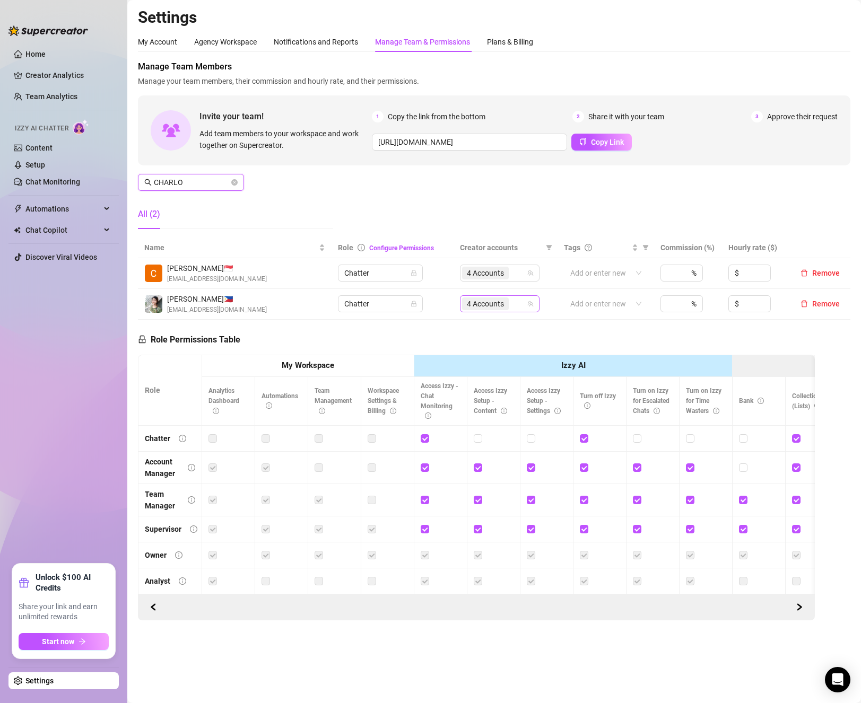
click at [484, 308] on span "4 Accounts" at bounding box center [485, 304] width 37 height 12
type input "CHARLO"
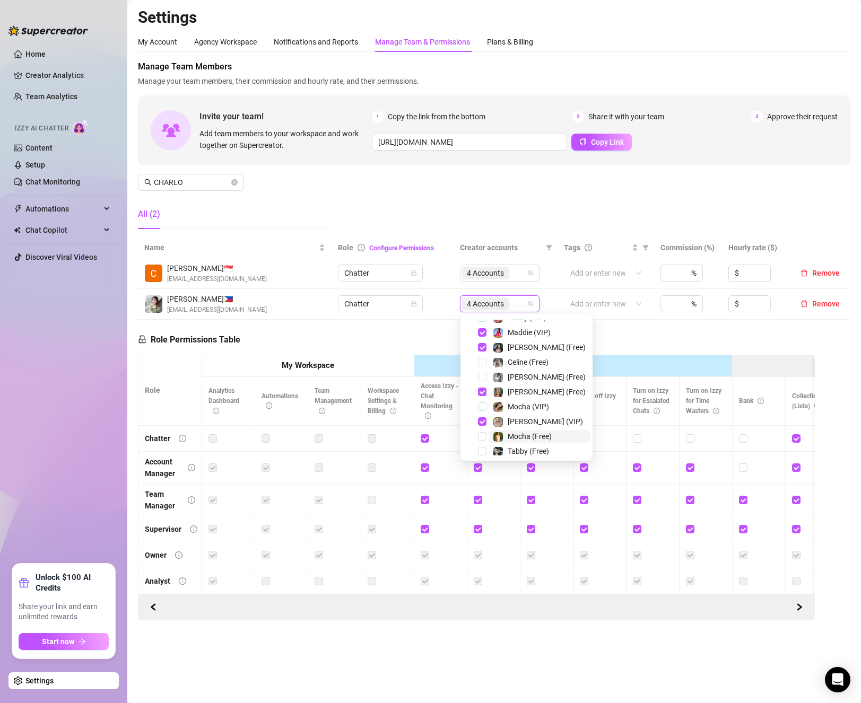
scroll to position [106, 0]
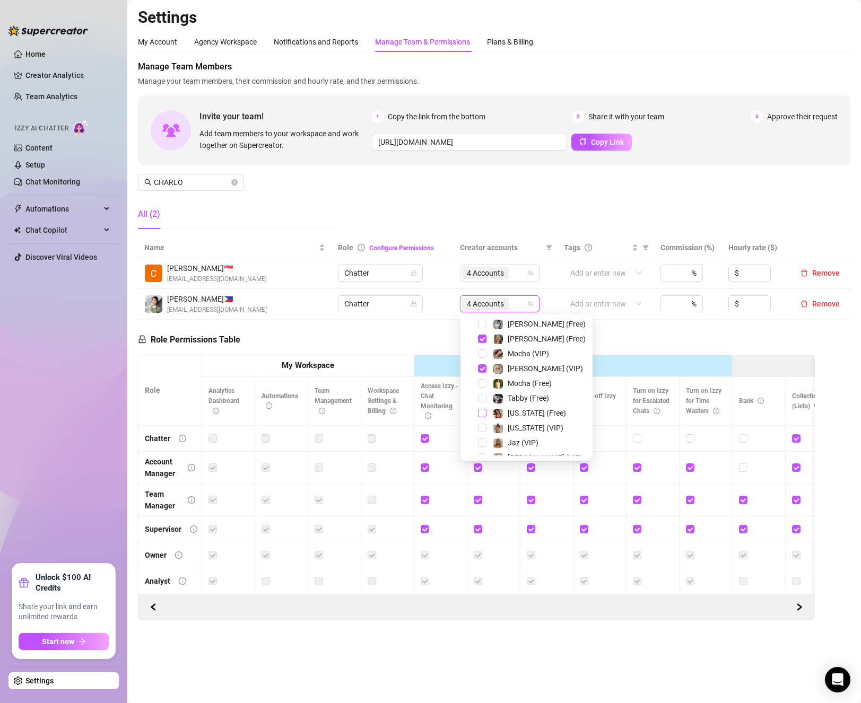
click at [478, 412] on span "Select tree node" at bounding box center [482, 413] width 8 height 8
click at [485, 426] on span "Select tree node" at bounding box center [482, 428] width 8 height 8
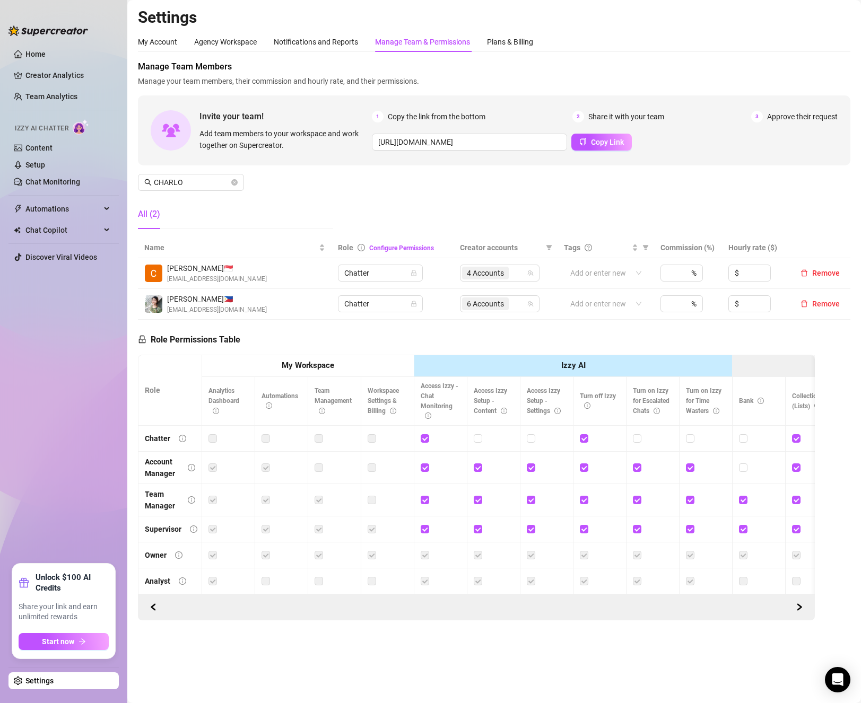
drag, startPoint x: 236, startPoint y: 184, endPoint x: 41, endPoint y: 703, distance: 554.3
click at [236, 184] on icon "close-circle" at bounding box center [234, 182] width 6 height 6
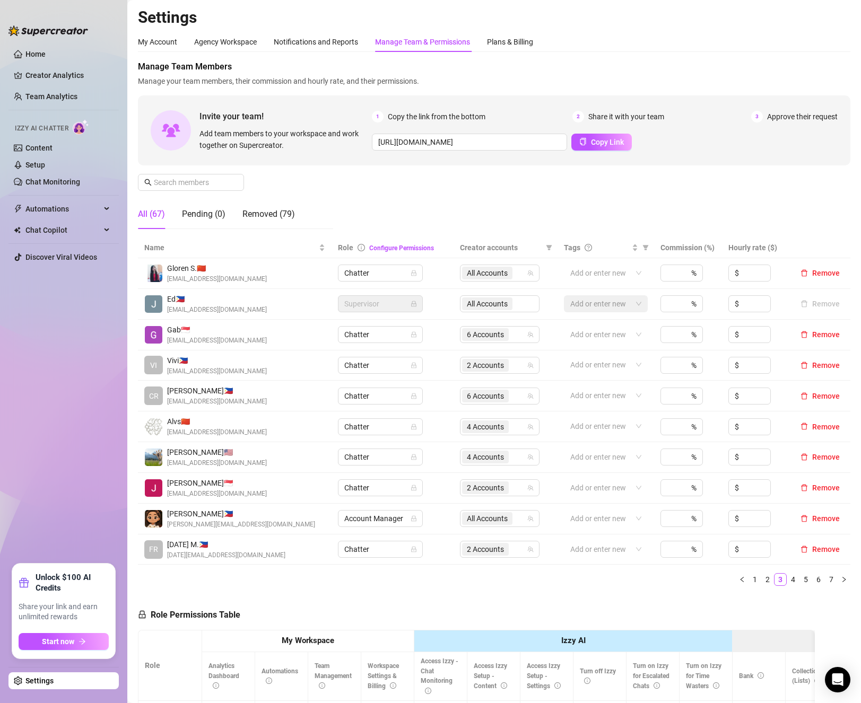
click at [16, 353] on ul "Home Creator Analytics Team Analytics Izzy AI Chatter Content Setup Chat Monito…" at bounding box center [63, 300] width 110 height 518
